Goal: Entertainment & Leisure: Consume media (video, audio)

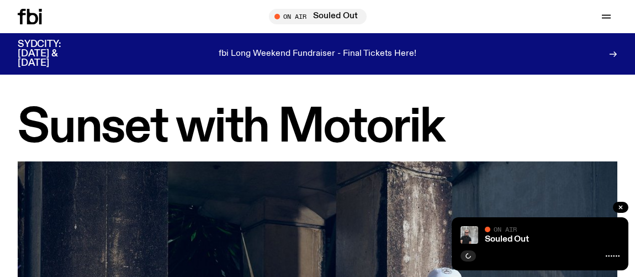
scroll to position [605, 0]
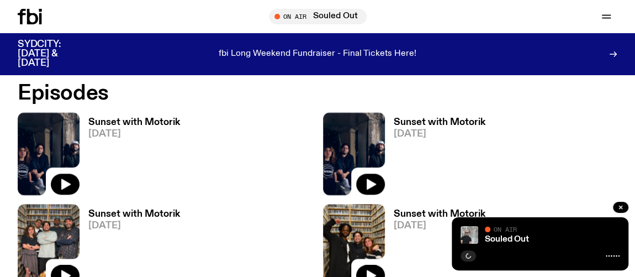
click at [32, 20] on icon at bounding box center [30, 16] width 24 height 15
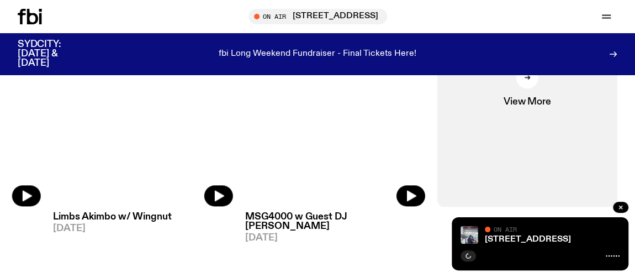
scroll to position [554, 0]
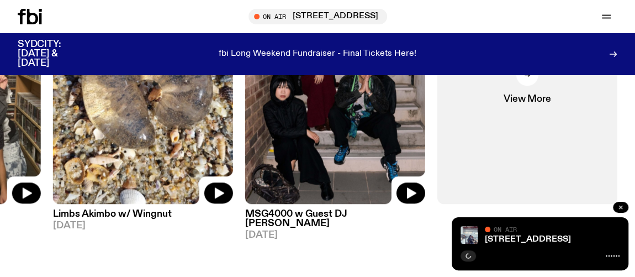
click at [621, 208] on icon "button" at bounding box center [620, 206] width 3 height 3
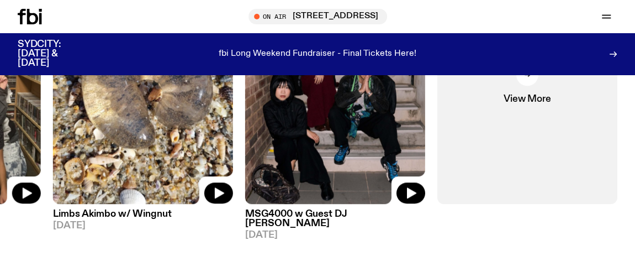
click at [354, 17] on span "Tune in live" at bounding box center [321, 16] width 121 height 8
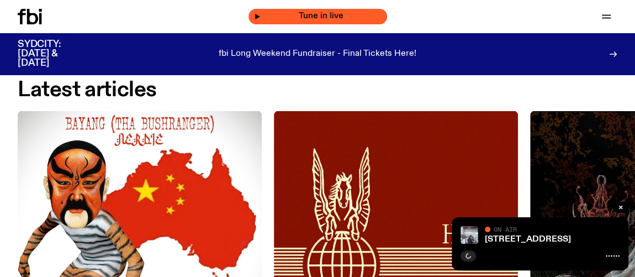
scroll to position [1150, 0]
